Goal: Transaction & Acquisition: Purchase product/service

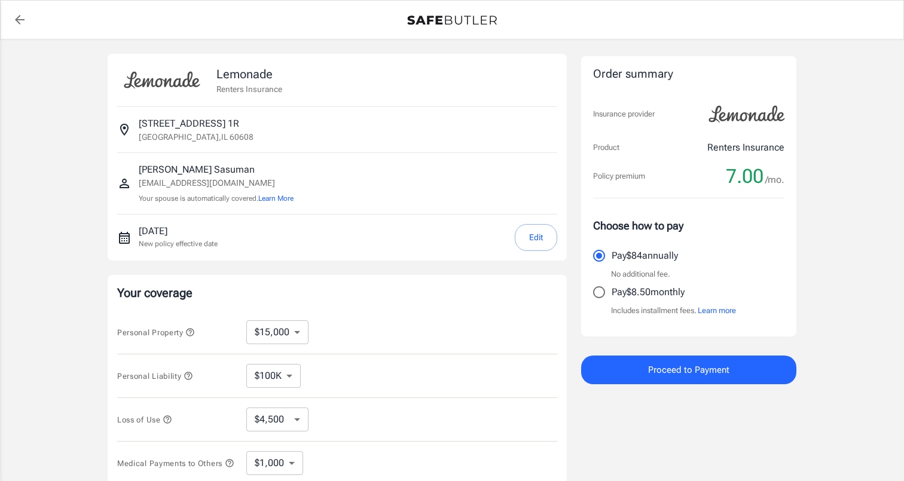
select select "15000"
select select "500"
click at [565, 269] on div "Lemonade Renters Insurance [STREET_ADDRESS] [PERSON_NAME] [EMAIL_ADDRESS][DOMAI…" at bounding box center [337, 357] width 459 height 607
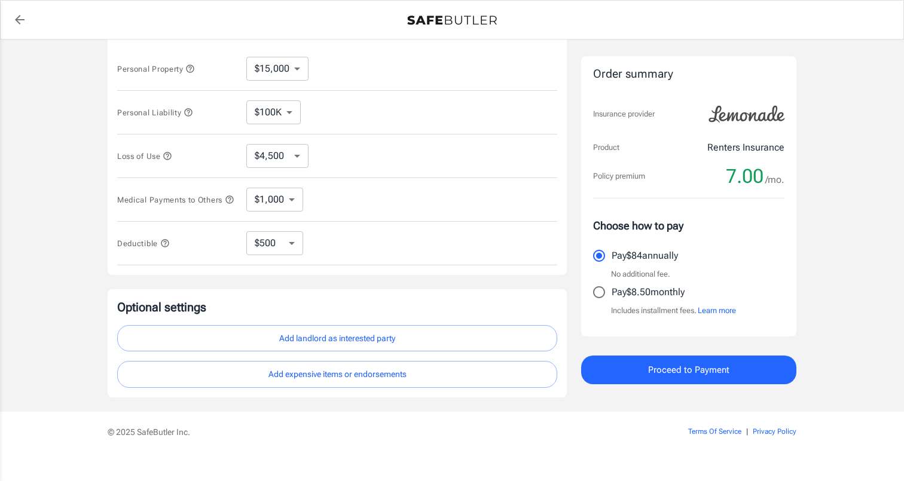
scroll to position [283, 0]
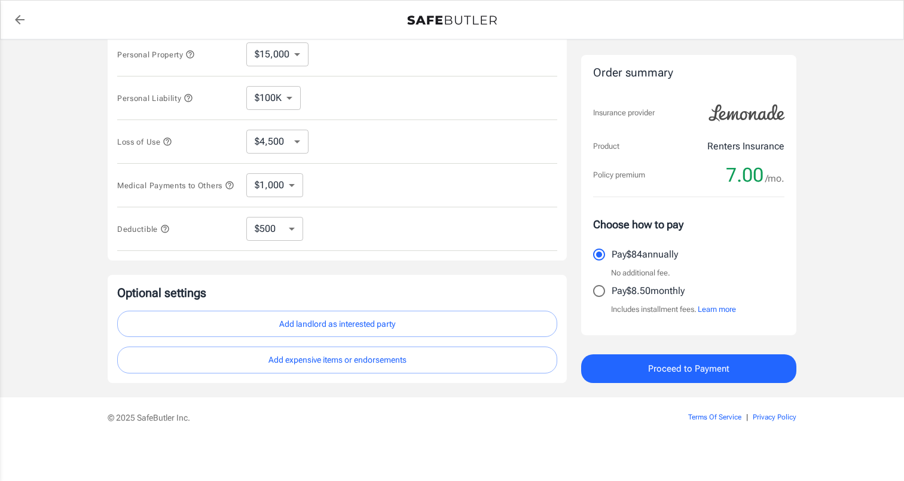
click at [700, 369] on span "Proceed to Payment" at bounding box center [688, 369] width 81 height 16
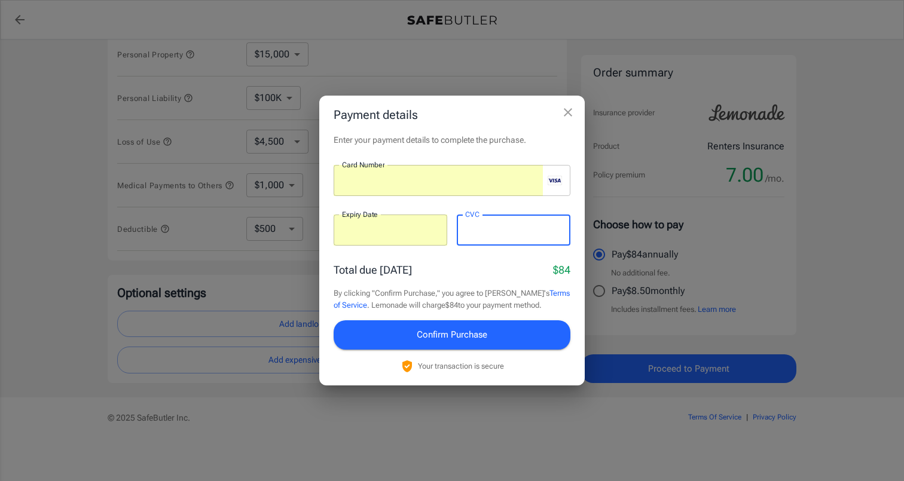
click at [457, 335] on span "Confirm Purchase" at bounding box center [452, 335] width 71 height 16
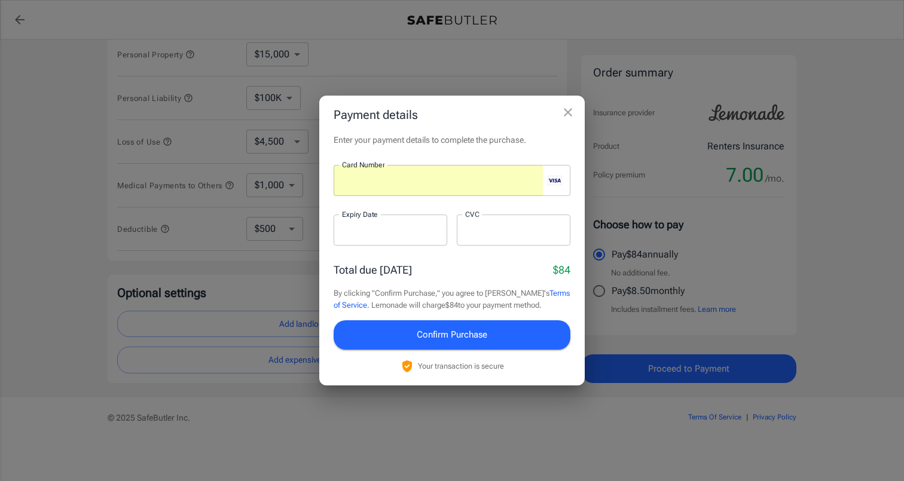
click at [496, 264] on div "Total due [DATE] $84" at bounding box center [452, 270] width 237 height 16
click at [471, 334] on span "Confirm Purchase" at bounding box center [452, 335] width 71 height 16
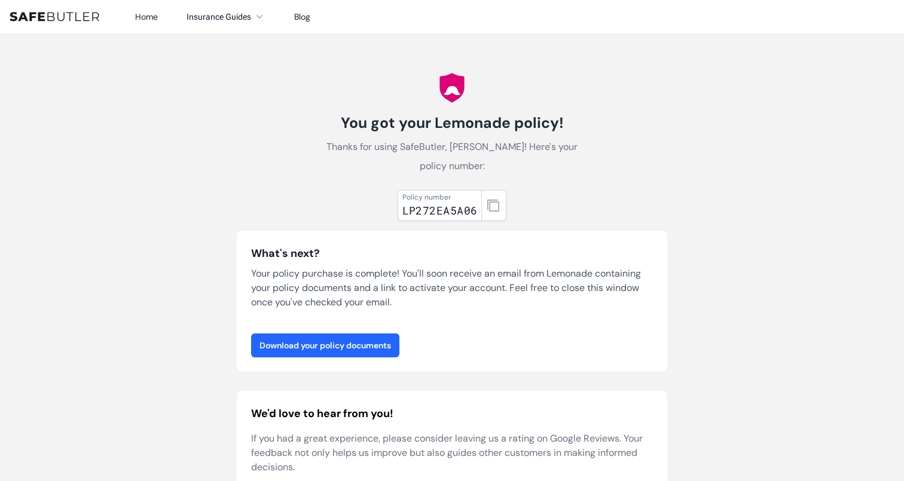
click at [357, 347] on link "Download your policy documents" at bounding box center [325, 346] width 148 height 24
click at [754, 132] on body "Home Insurance Guides Renters Insurance Blog" at bounding box center [452, 475] width 904 height 950
click at [492, 206] on icon "button" at bounding box center [493, 206] width 12 height 12
click at [717, 112] on body "Home Insurance Guides Renters Insurance Blog" at bounding box center [452, 475] width 904 height 950
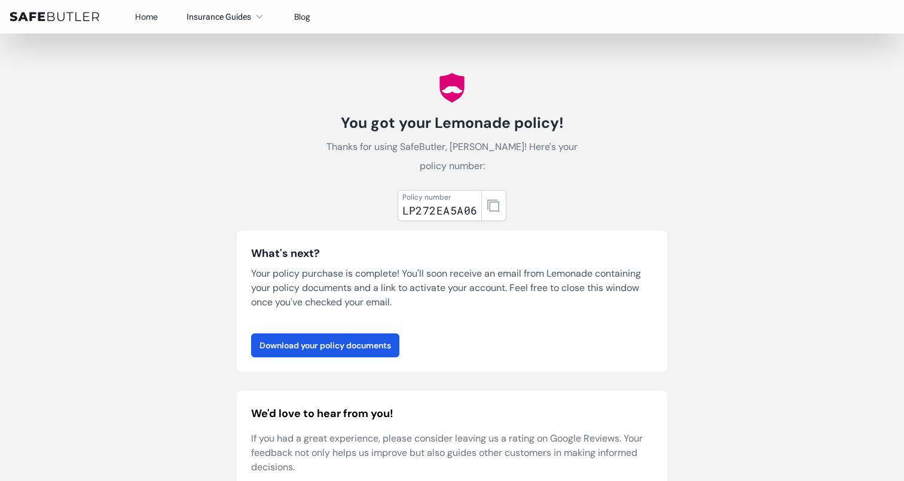
click at [141, 17] on link "Home" at bounding box center [146, 16] width 23 height 11
